Goal: Task Accomplishment & Management: Use online tool/utility

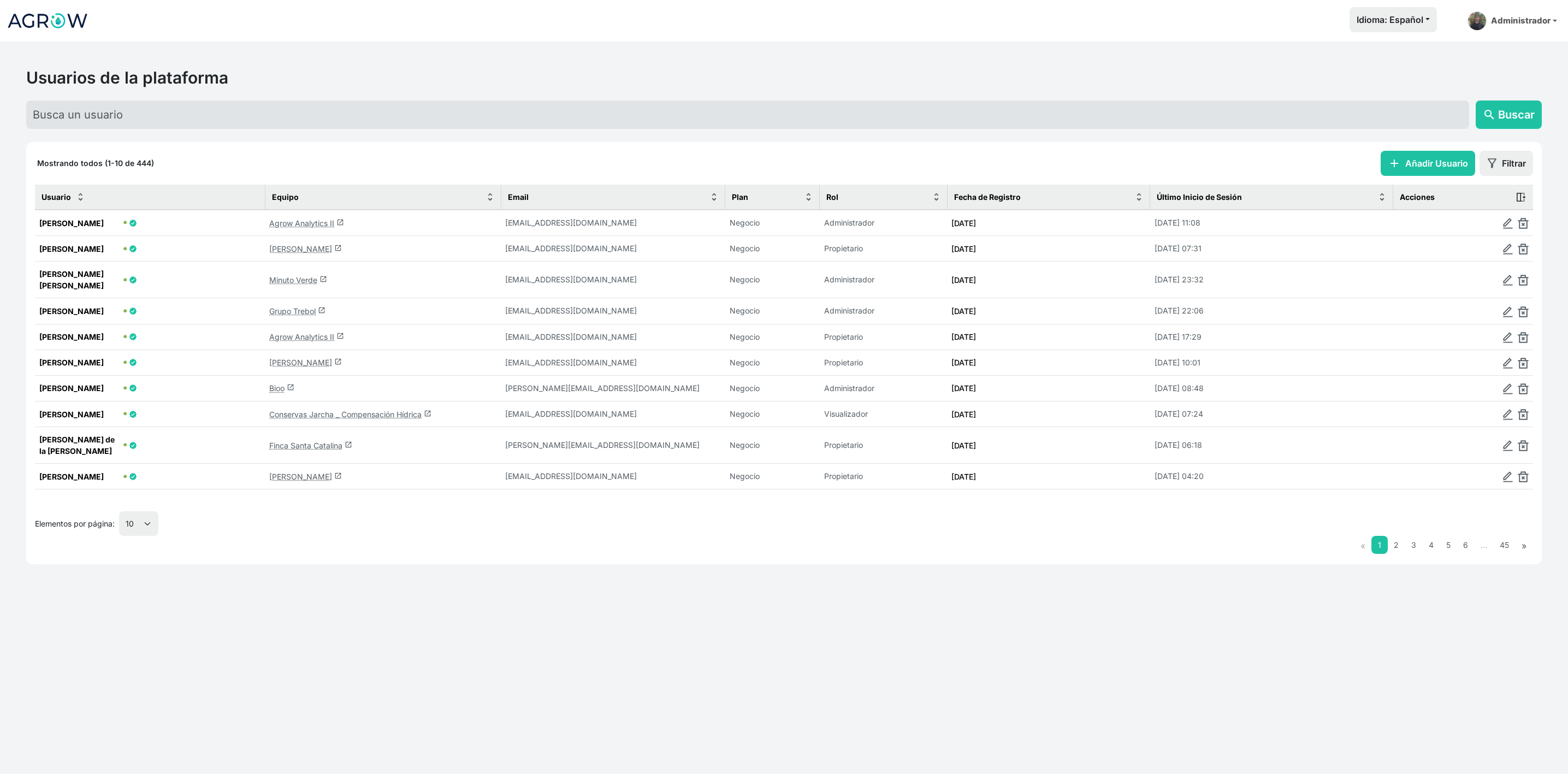
click at [322, 222] on link "Agrow Analytics II launch" at bounding box center [307, 223] width 75 height 9
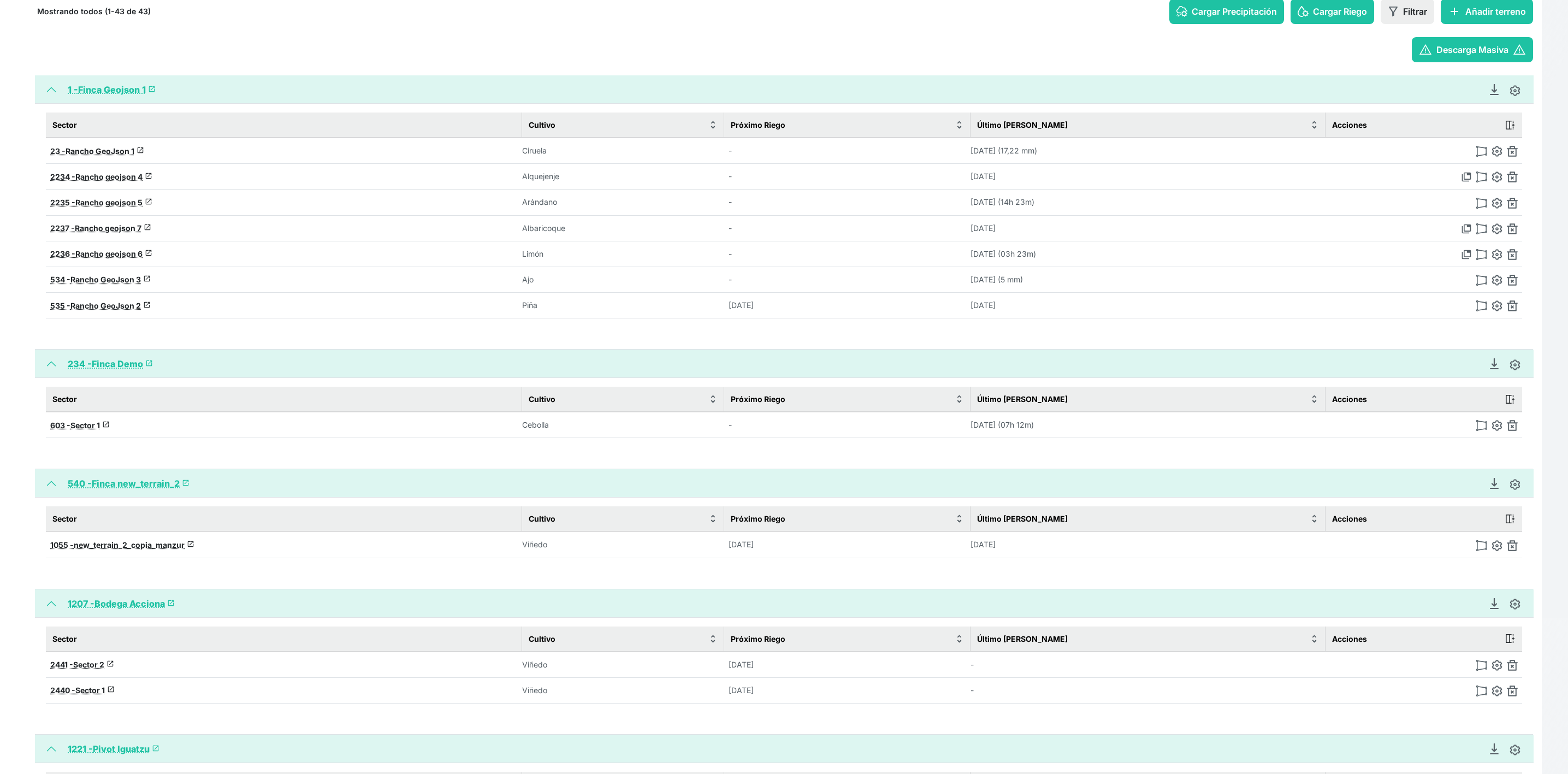
scroll to position [410, 0]
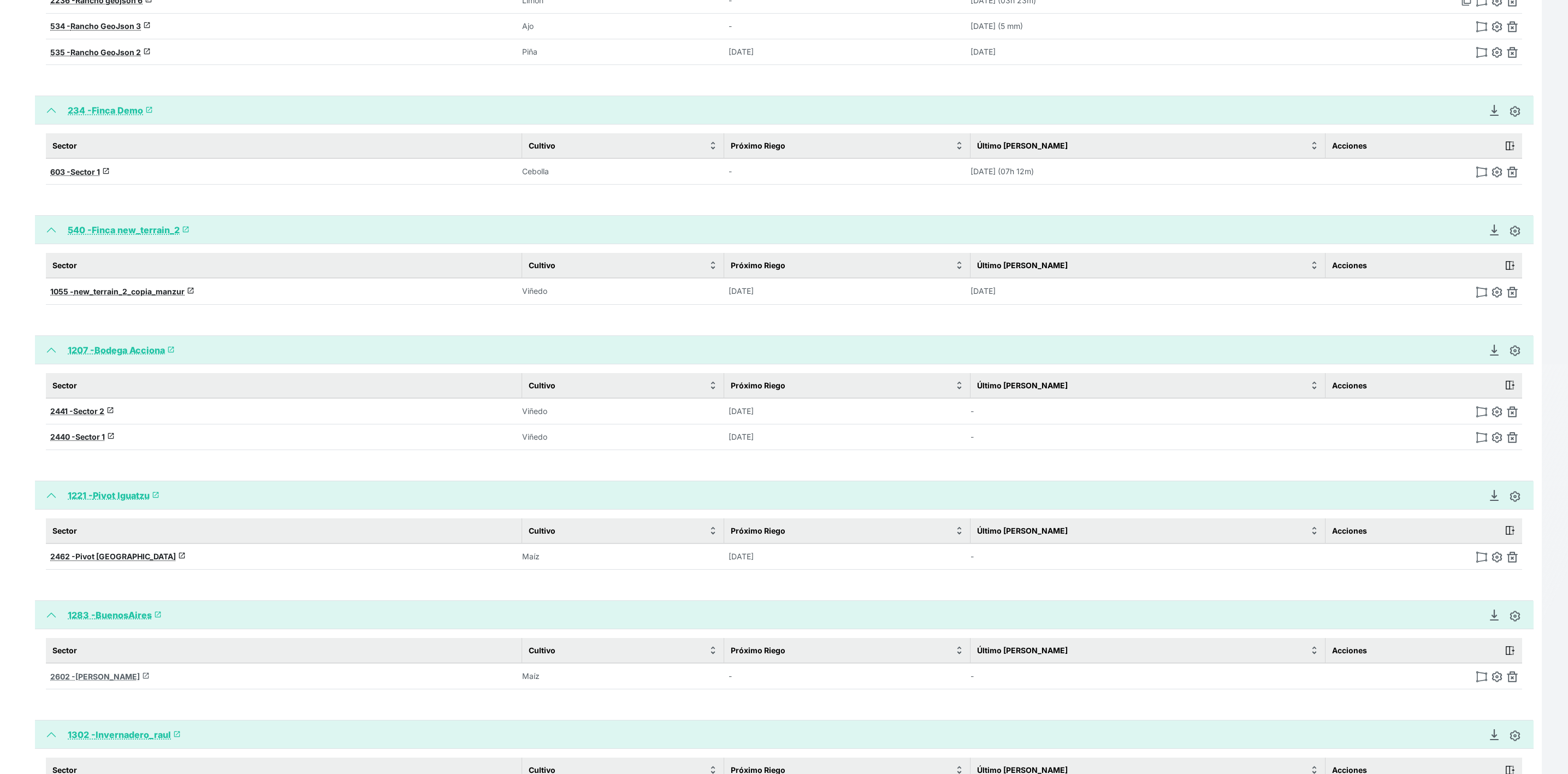
click at [95, 676] on span "[PERSON_NAME]" at bounding box center [107, 676] width 65 height 9
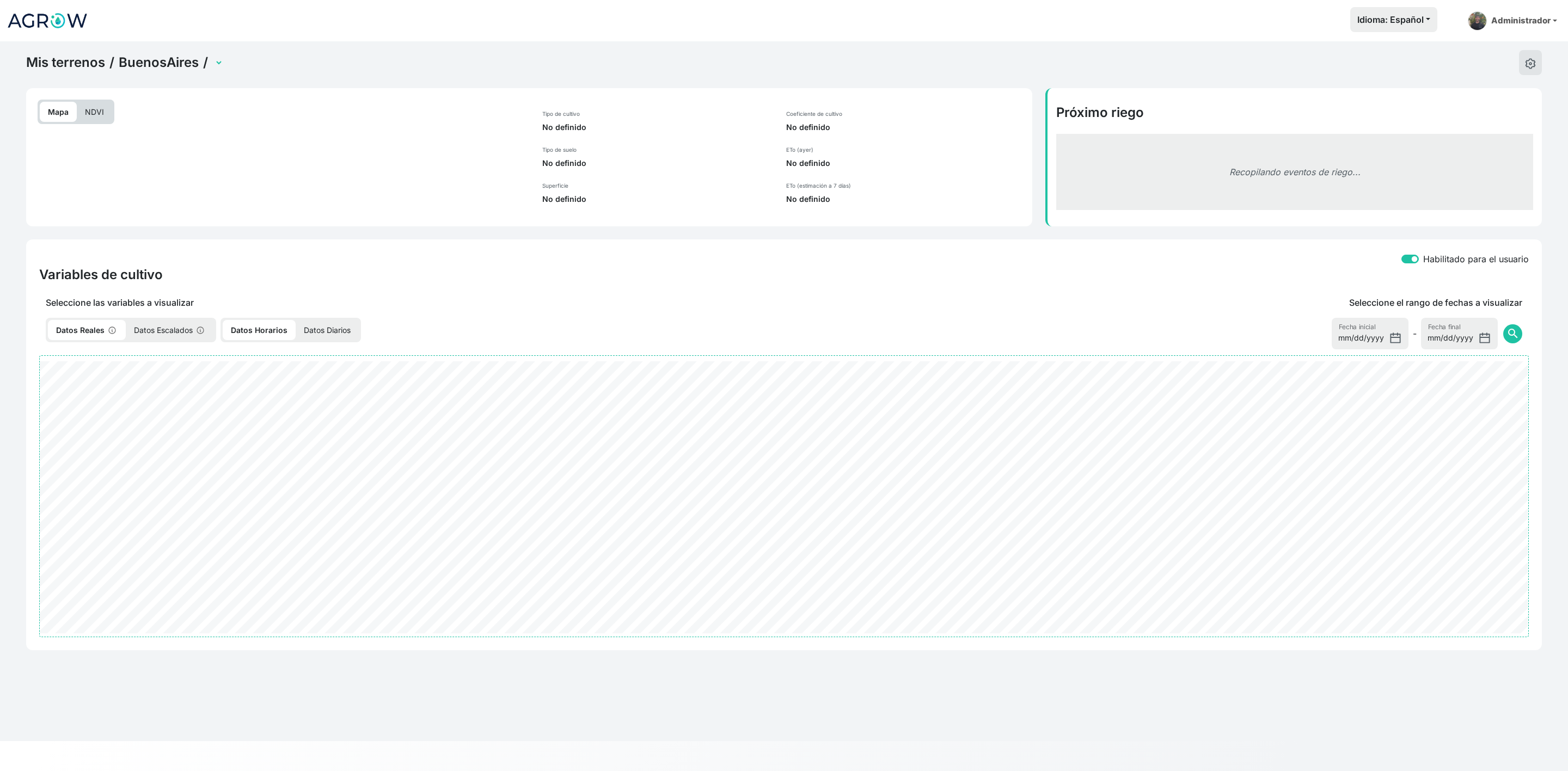
select select "2602"
select select "2279"
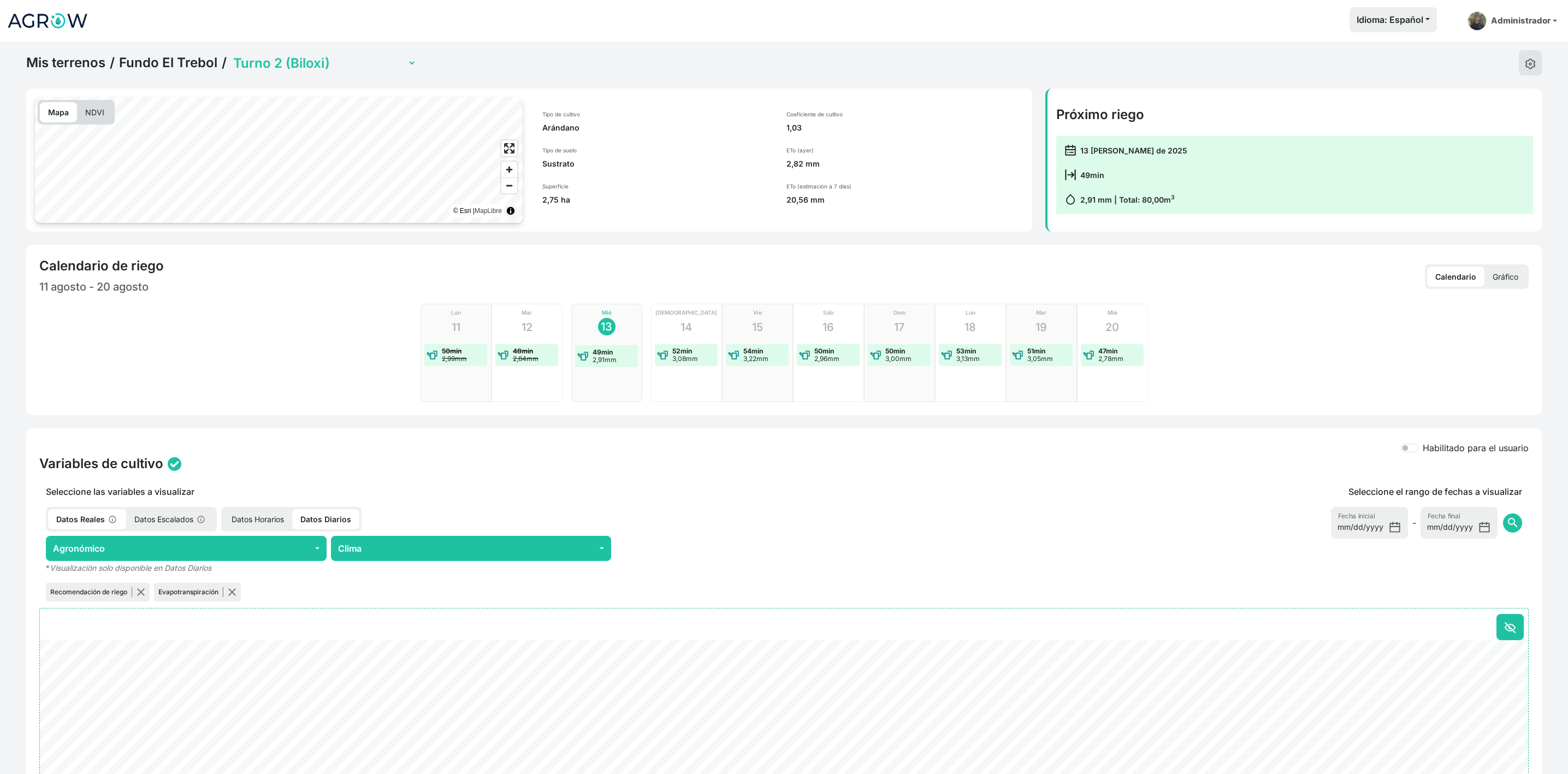
click at [1499, 276] on p "Gráfico" at bounding box center [1505, 276] width 42 height 20
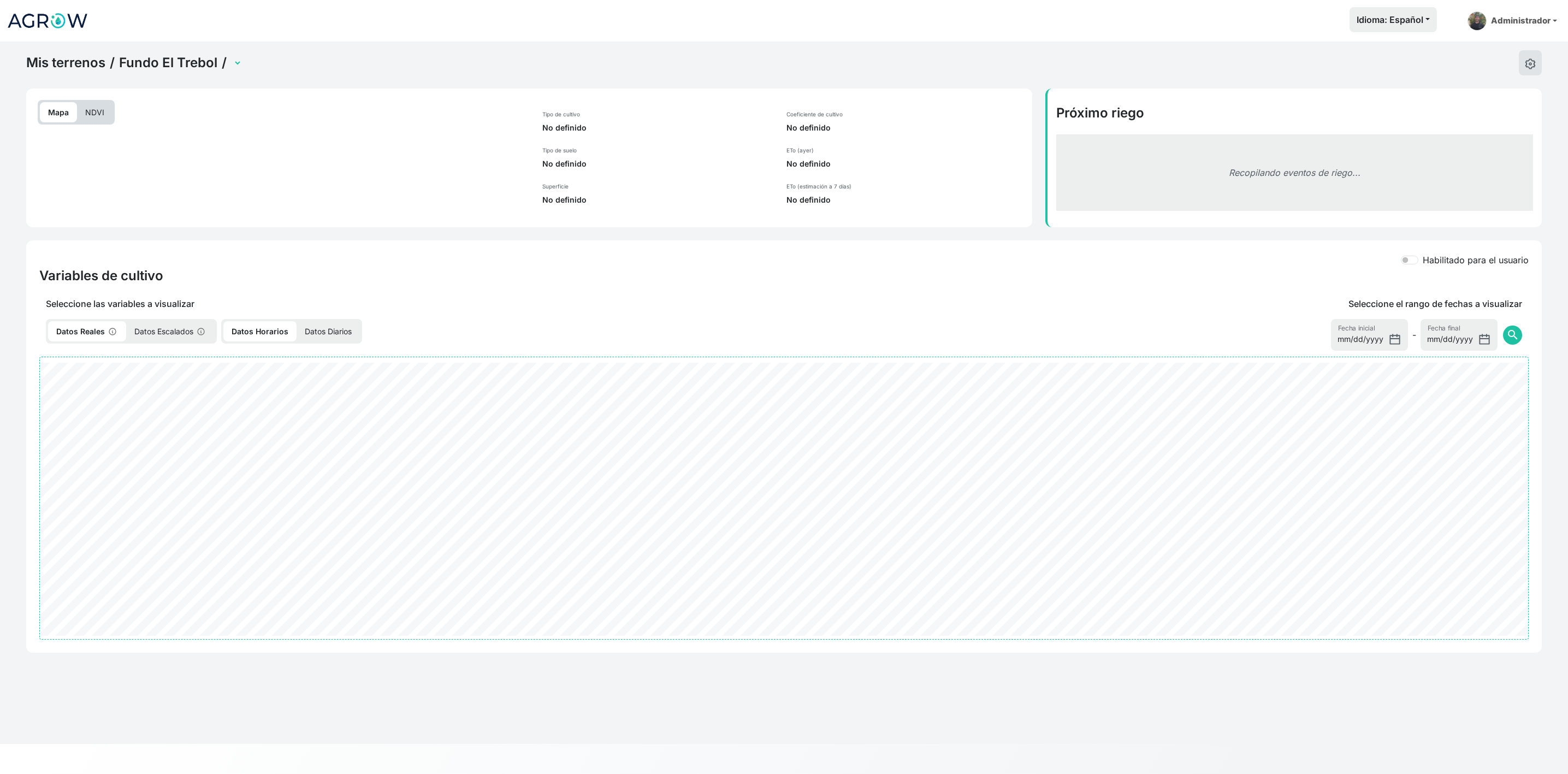
select select "2279"
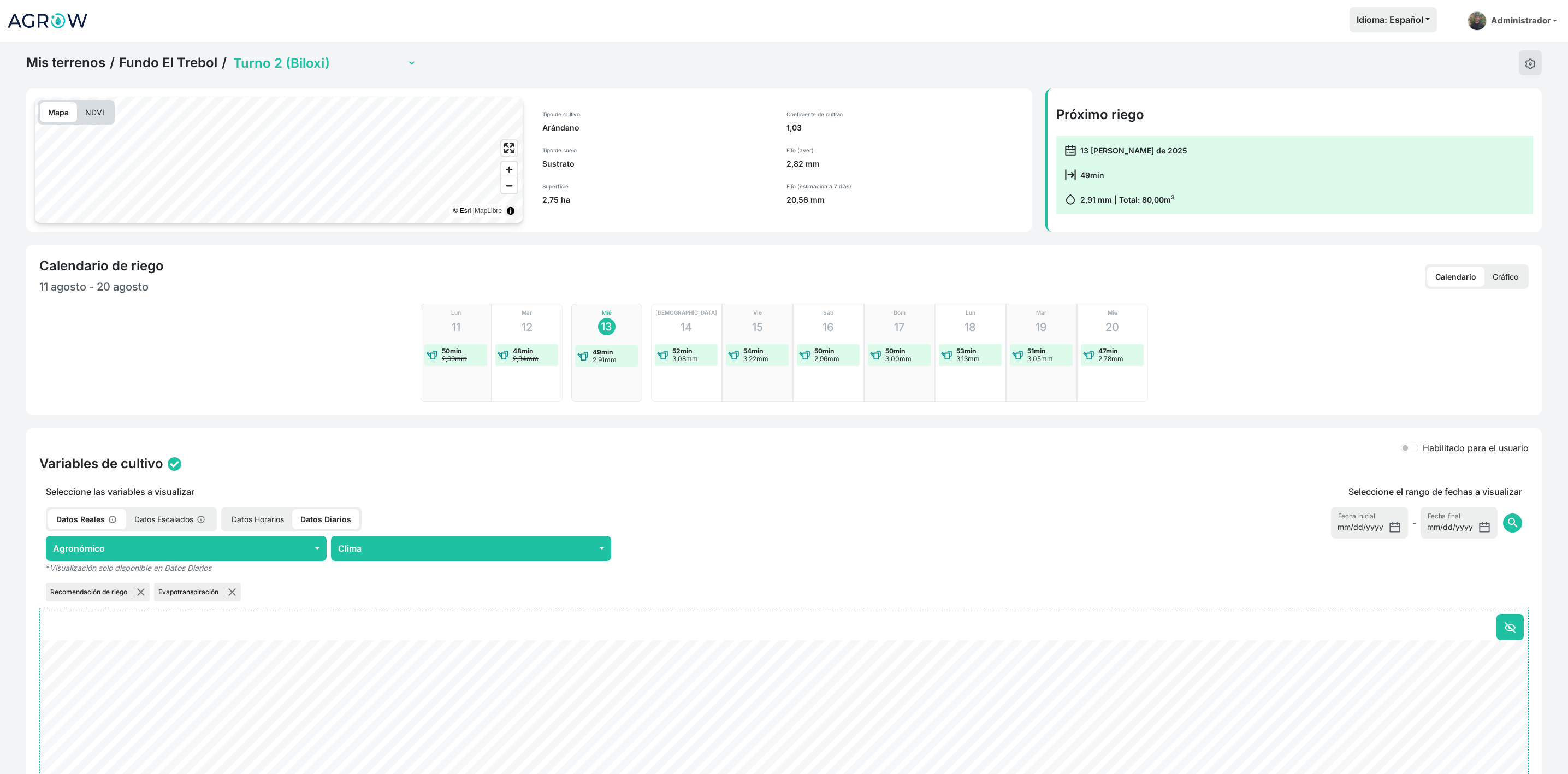
click at [1491, 276] on p "Gráfico" at bounding box center [1505, 276] width 42 height 20
